Goal: Transaction & Acquisition: Purchase product/service

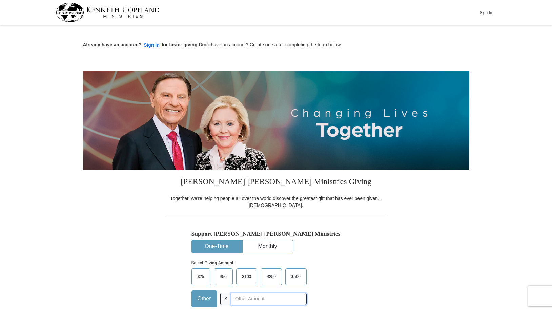
click at [243, 300] on input "text" at bounding box center [268, 299] width 75 height 12
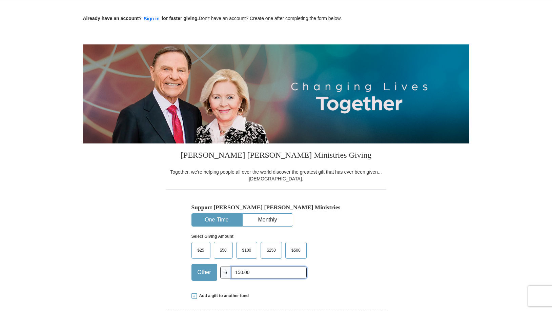
scroll to position [69, 0]
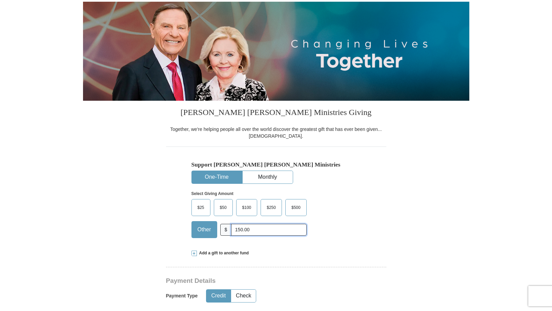
type input "150.00"
click at [217, 294] on button "Credit" at bounding box center [218, 295] width 24 height 13
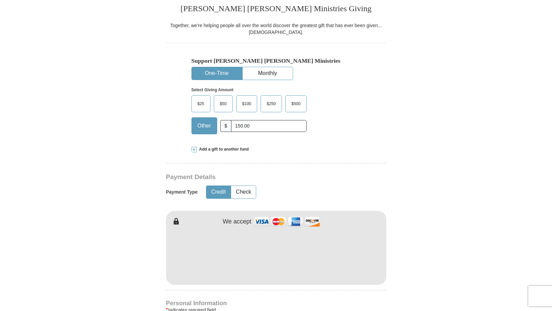
scroll to position [242, 0]
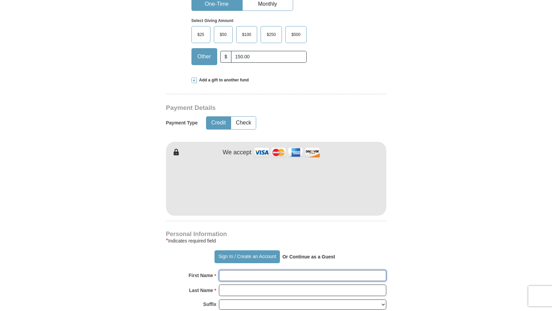
click at [247, 276] on input "First Name *" at bounding box center [302, 276] width 167 height 12
type input "[PERSON_NAME]"
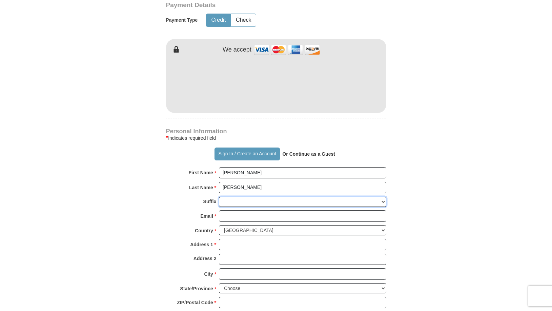
scroll to position [346, 0]
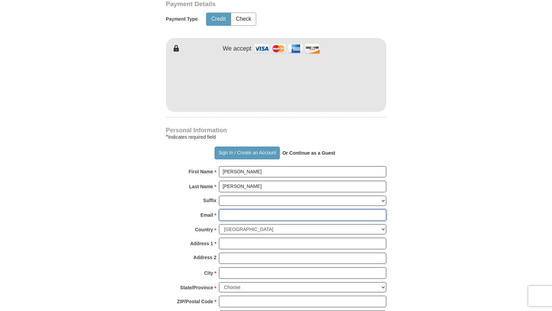
click at [237, 217] on input "Email *" at bounding box center [302, 215] width 167 height 12
type input "[PERSON_NAME][EMAIL_ADDRESS][DOMAIN_NAME]"
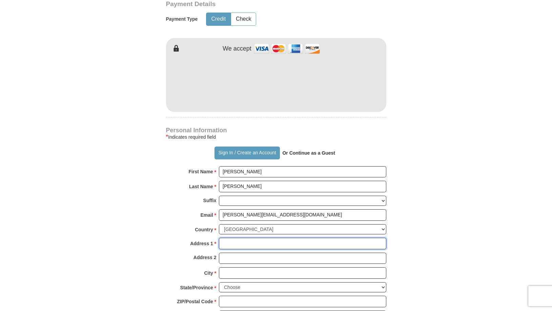
type input "[STREET_ADDRESS][PERSON_NAME]"
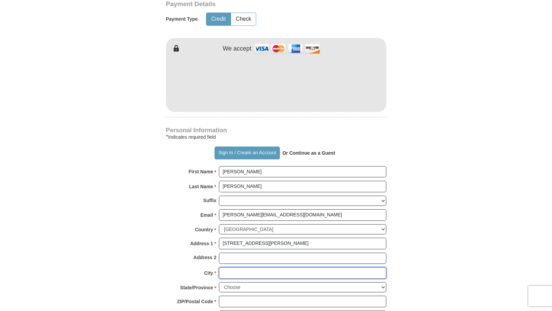
type input "[GEOGRAPHIC_DATA]"
select select "[GEOGRAPHIC_DATA]"
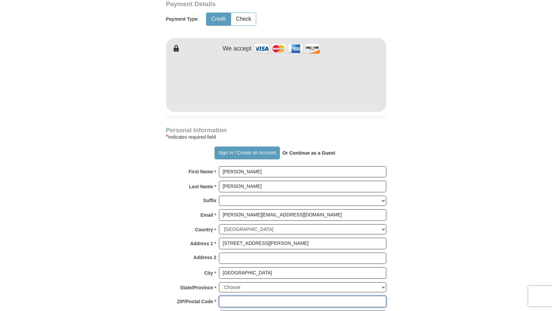
type input "78957"
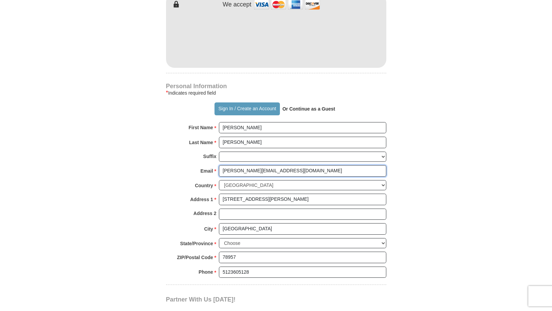
scroll to position [415, 0]
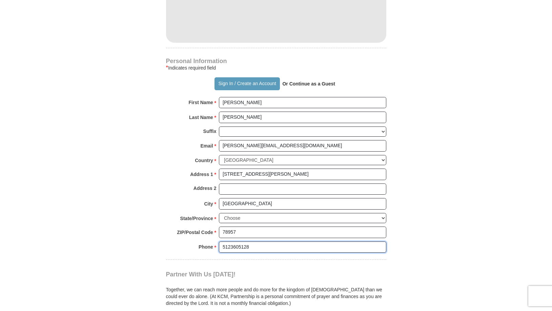
click at [255, 246] on input "5123605128" at bounding box center [302, 247] width 167 height 12
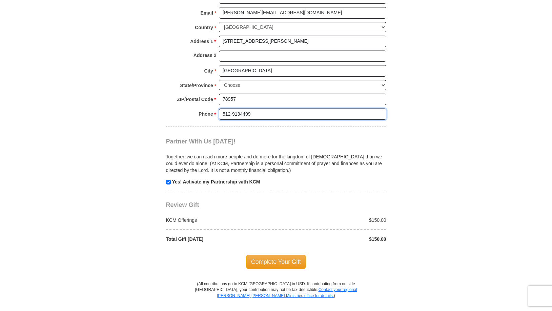
scroll to position [553, 0]
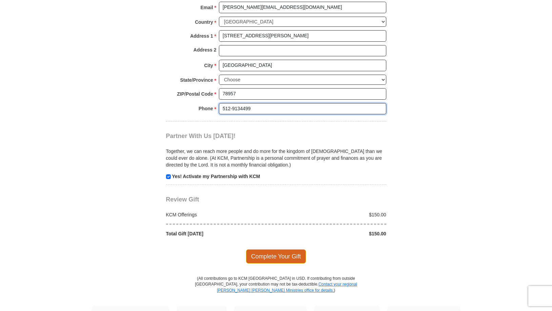
type input "512-9134499"
click at [278, 258] on span "Complete Your Gift" at bounding box center [276, 256] width 60 height 14
